Goal: Connect with others: Establish contact or relationships with other users

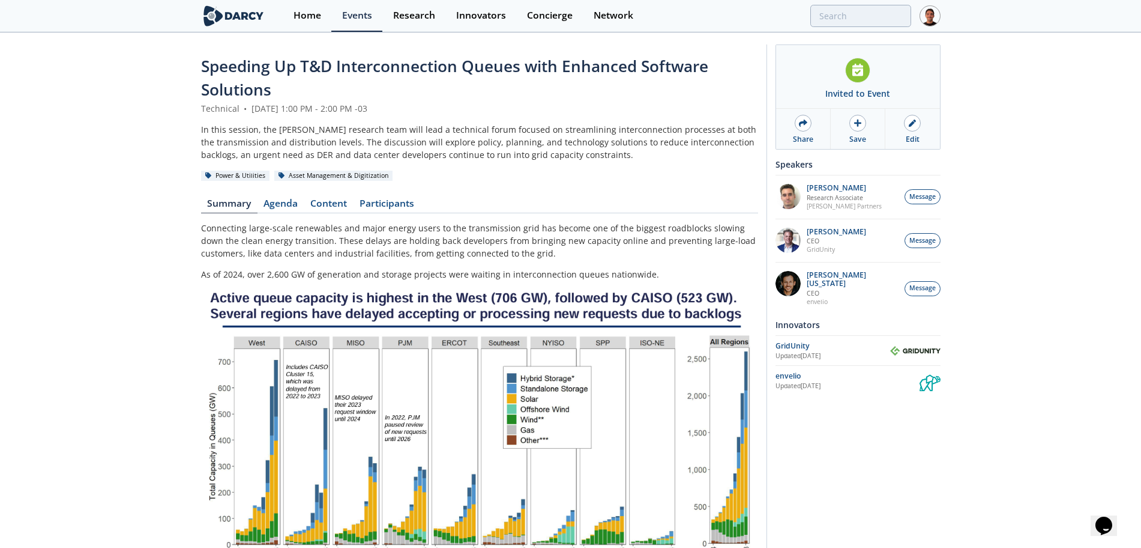
drag, startPoint x: 128, startPoint y: 67, endPoint x: 188, endPoint y: 41, distance: 65.6
click at [128, 67] on div "Speeding Up T&D Interconnection Queues with Enhanced Software Solutions Technic…" at bounding box center [570, 522] width 1141 height 977
click at [211, 20] on img at bounding box center [233, 15] width 65 height 21
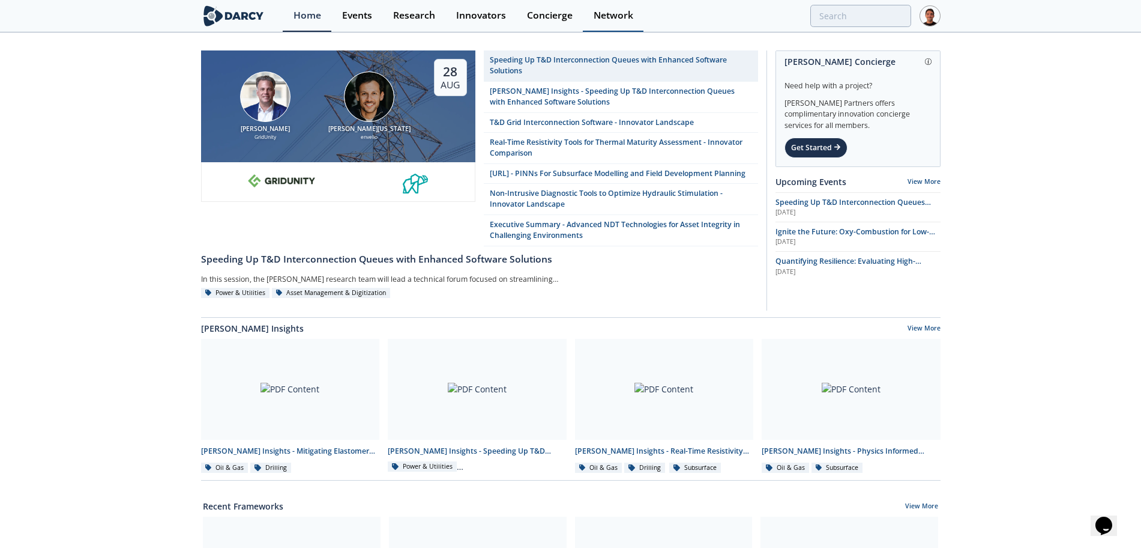
click at [624, 11] on div "Network" at bounding box center [614, 16] width 40 height 10
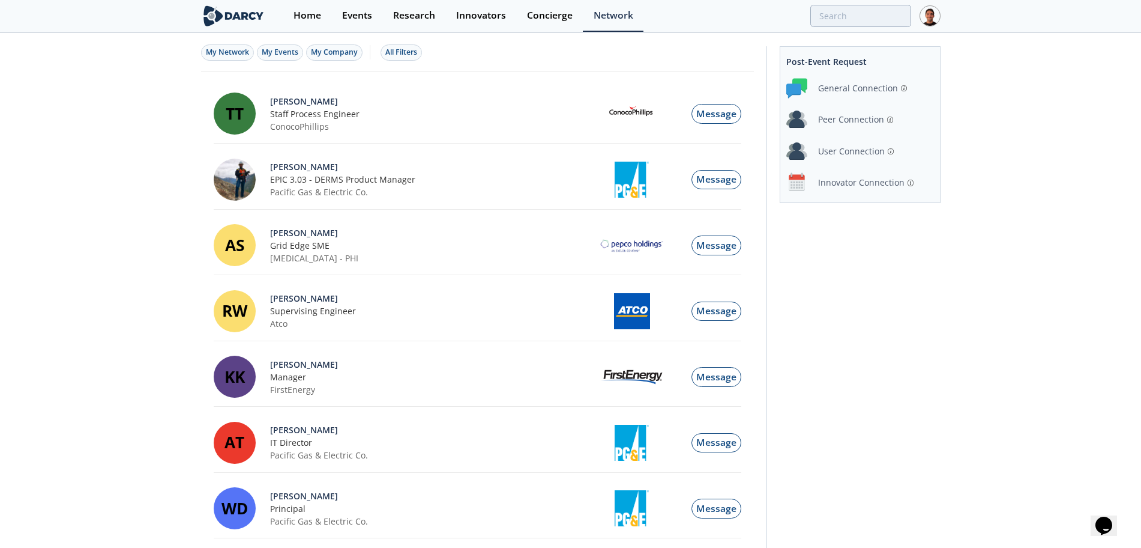
click at [857, 180] on div "Innovator Connection" at bounding box center [861, 182] width 86 height 13
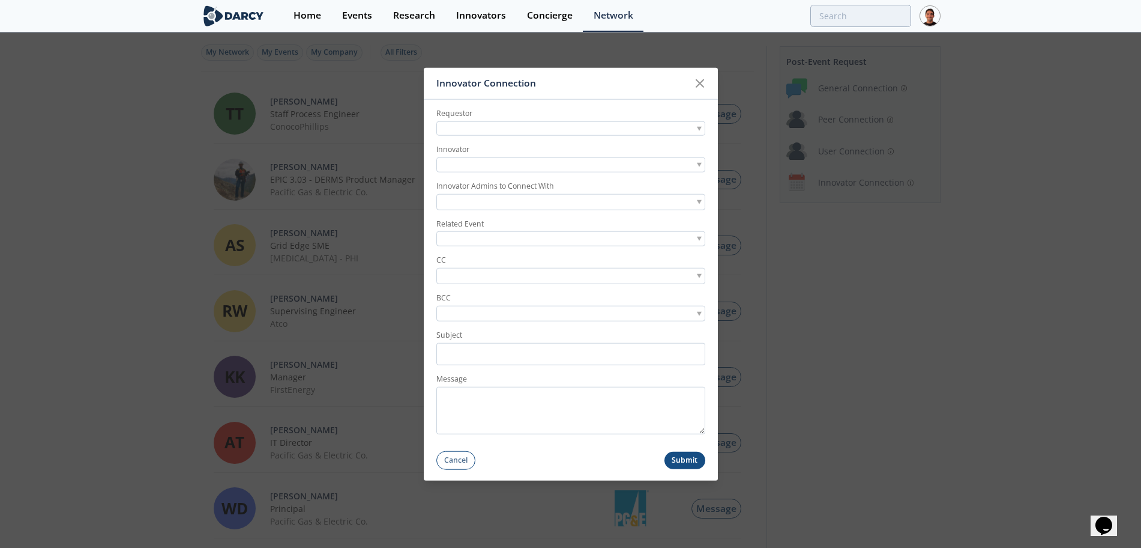
click at [523, 128] on div at bounding box center [570, 128] width 269 height 15
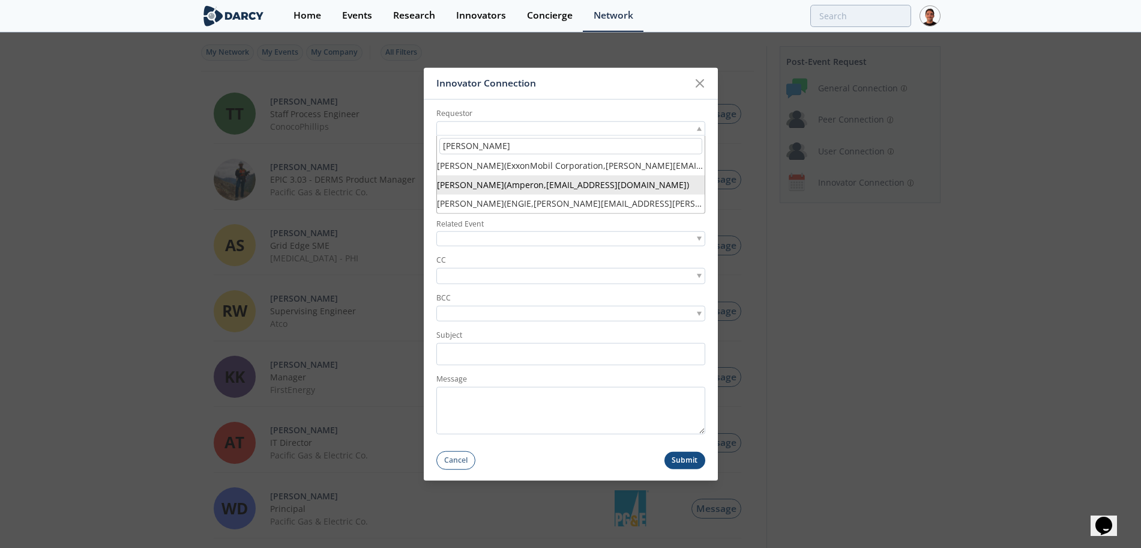
type input "tyler"
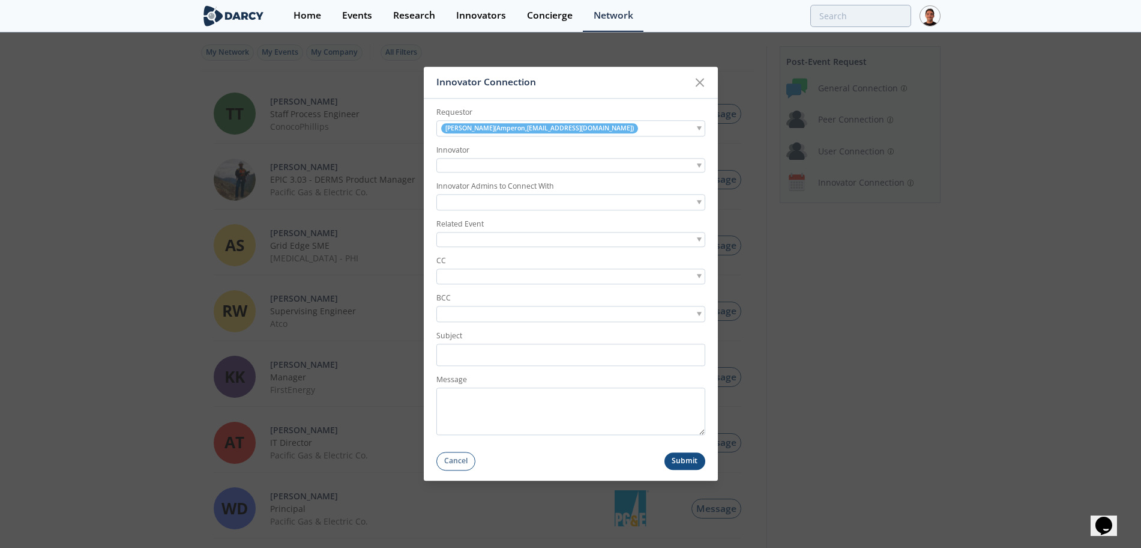
click at [533, 163] on div at bounding box center [570, 165] width 269 height 15
type input "gridu"
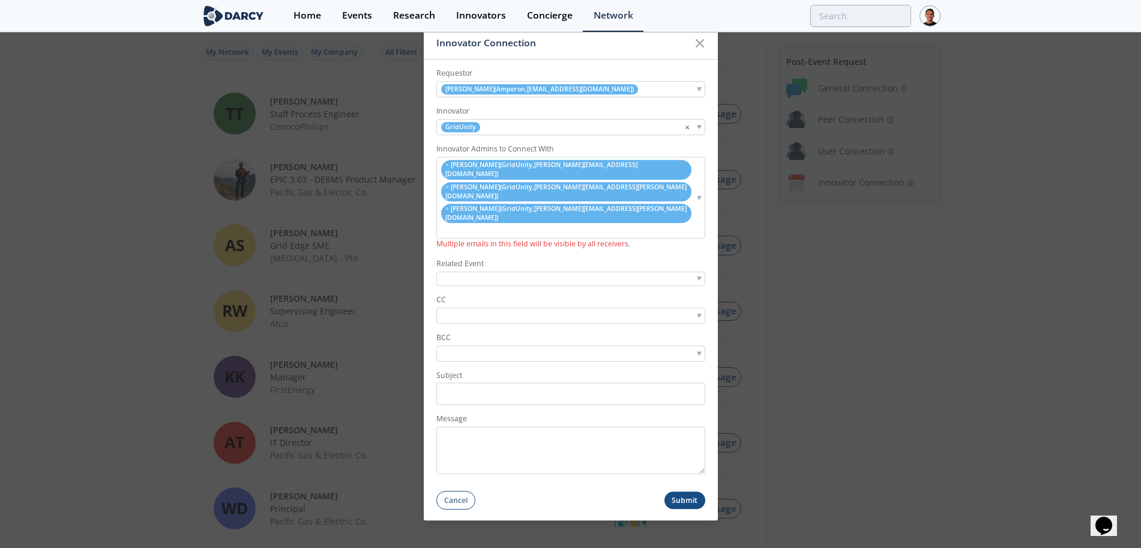
click at [486, 271] on div at bounding box center [570, 278] width 269 height 15
type input "streamlin"
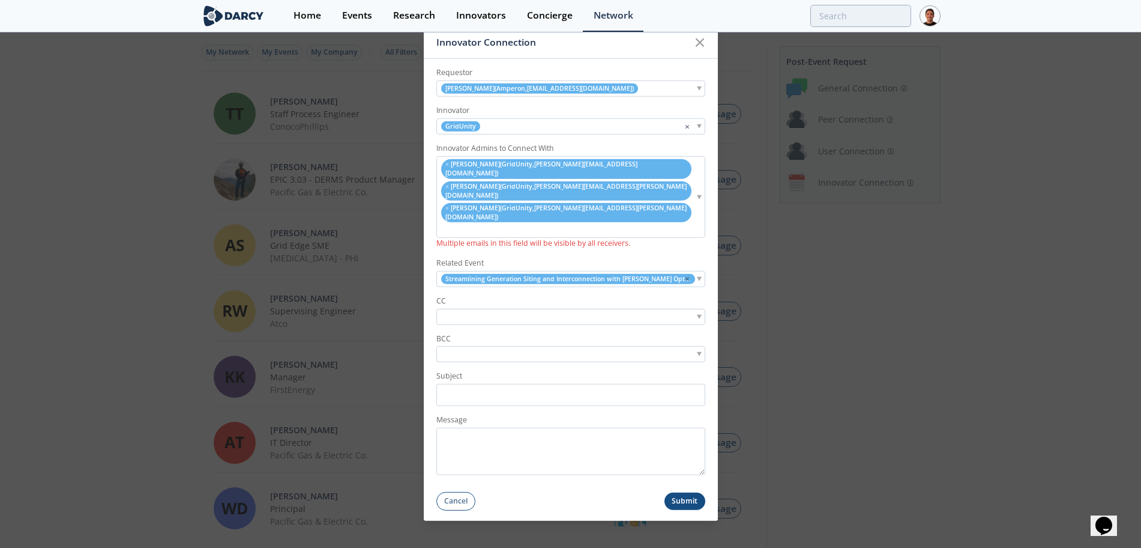
click at [481, 310] on input "search" at bounding box center [480, 316] width 83 height 13
click at [489, 310] on input "search" at bounding box center [480, 316] width 83 height 13
click at [495, 384] on input "Subject" at bounding box center [570, 395] width 269 height 22
click at [480, 384] on input "Subject" at bounding box center [570, 395] width 269 height 22
paste input "Juan 14:48 Darcy Introduction: ENGIE <> ThinkLabs AI"
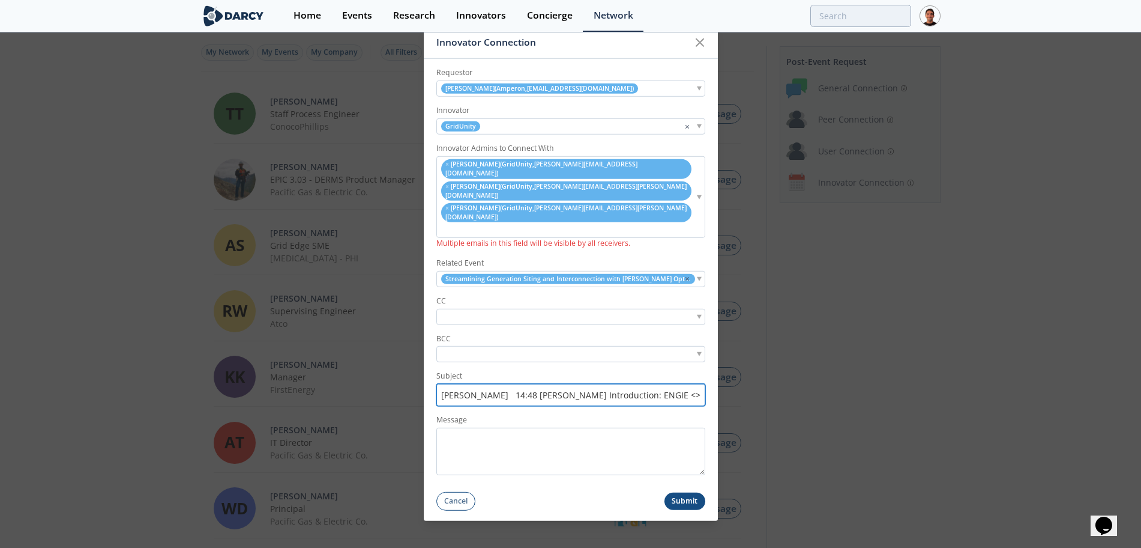
drag, startPoint x: 489, startPoint y: 376, endPoint x: 382, endPoint y: 376, distance: 107.5
click at [382, 376] on div "Innovator Connection Requestor Ryan Tyler ( Amperon , rtyler@amperon.co ) Innov…" at bounding box center [570, 274] width 1141 height 548
type input "Darcy Introduction: ENGIE <> ThinkLabs AI"
click at [702, 50] on icon at bounding box center [700, 42] width 14 height 14
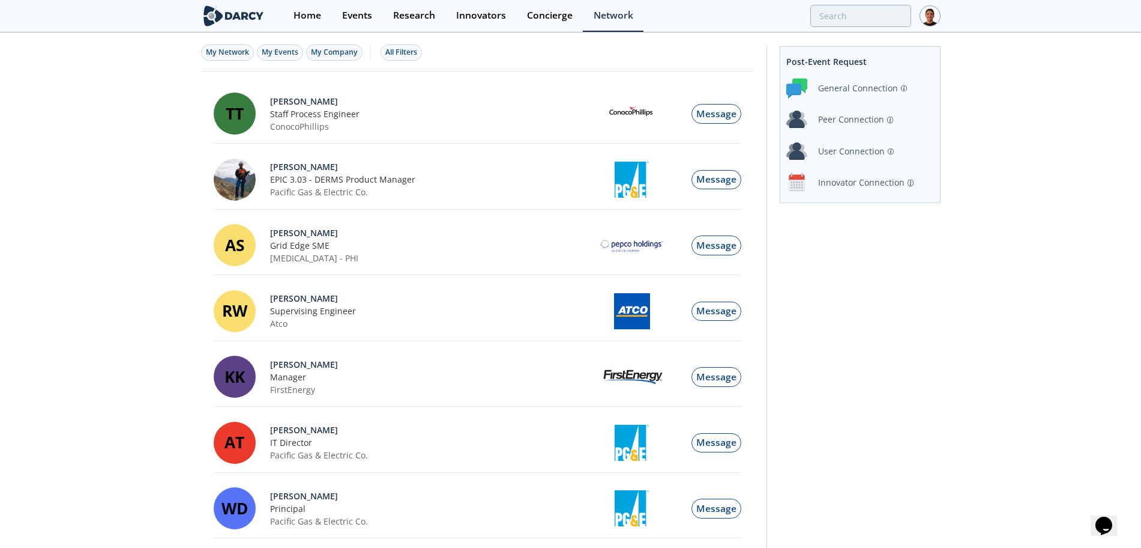
click at [866, 181] on div "Innovator Connection" at bounding box center [861, 182] width 86 height 13
